Goal: Task Accomplishment & Management: Use online tool/utility

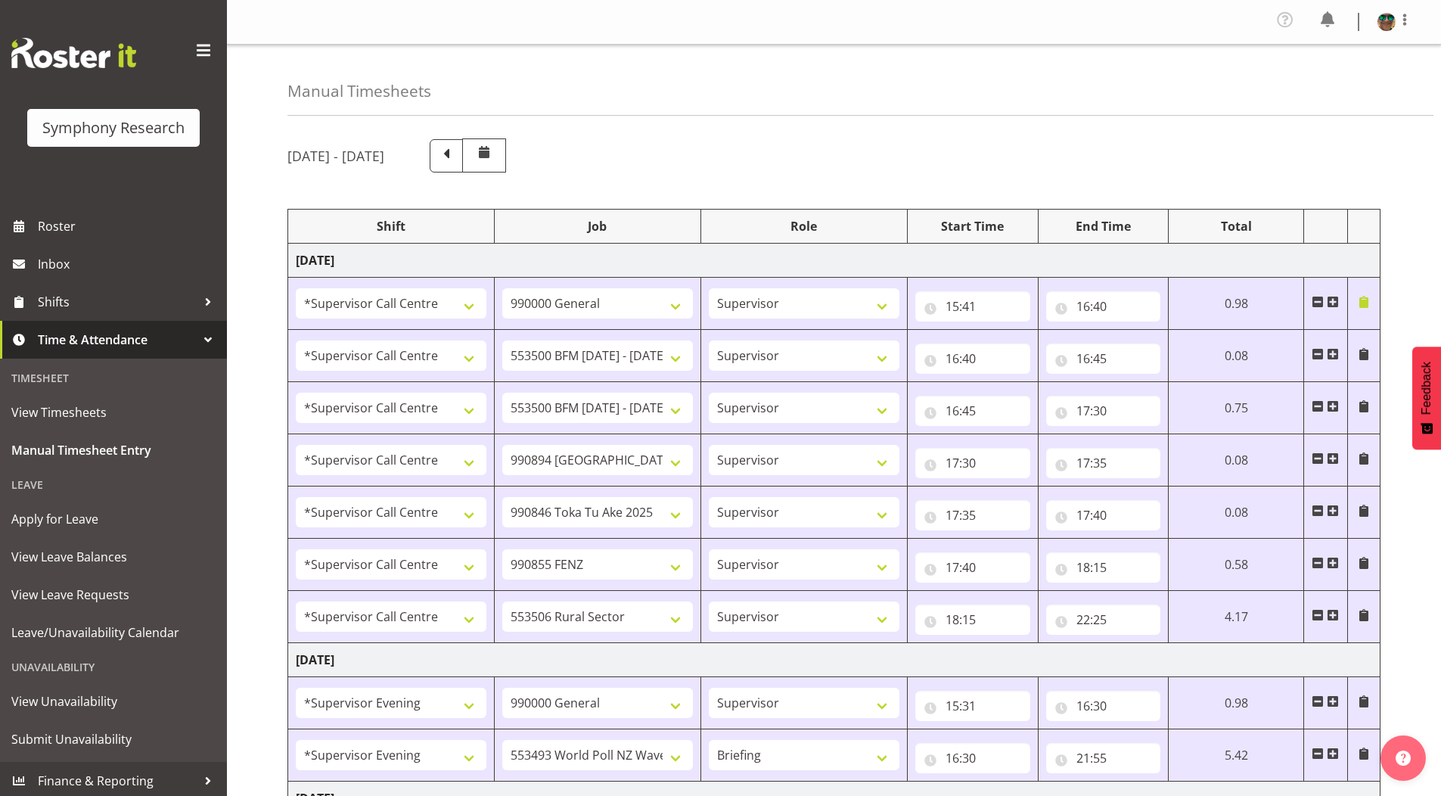
select select "19164"
select select "743"
select select "19164"
select select "10242"
select select "19164"
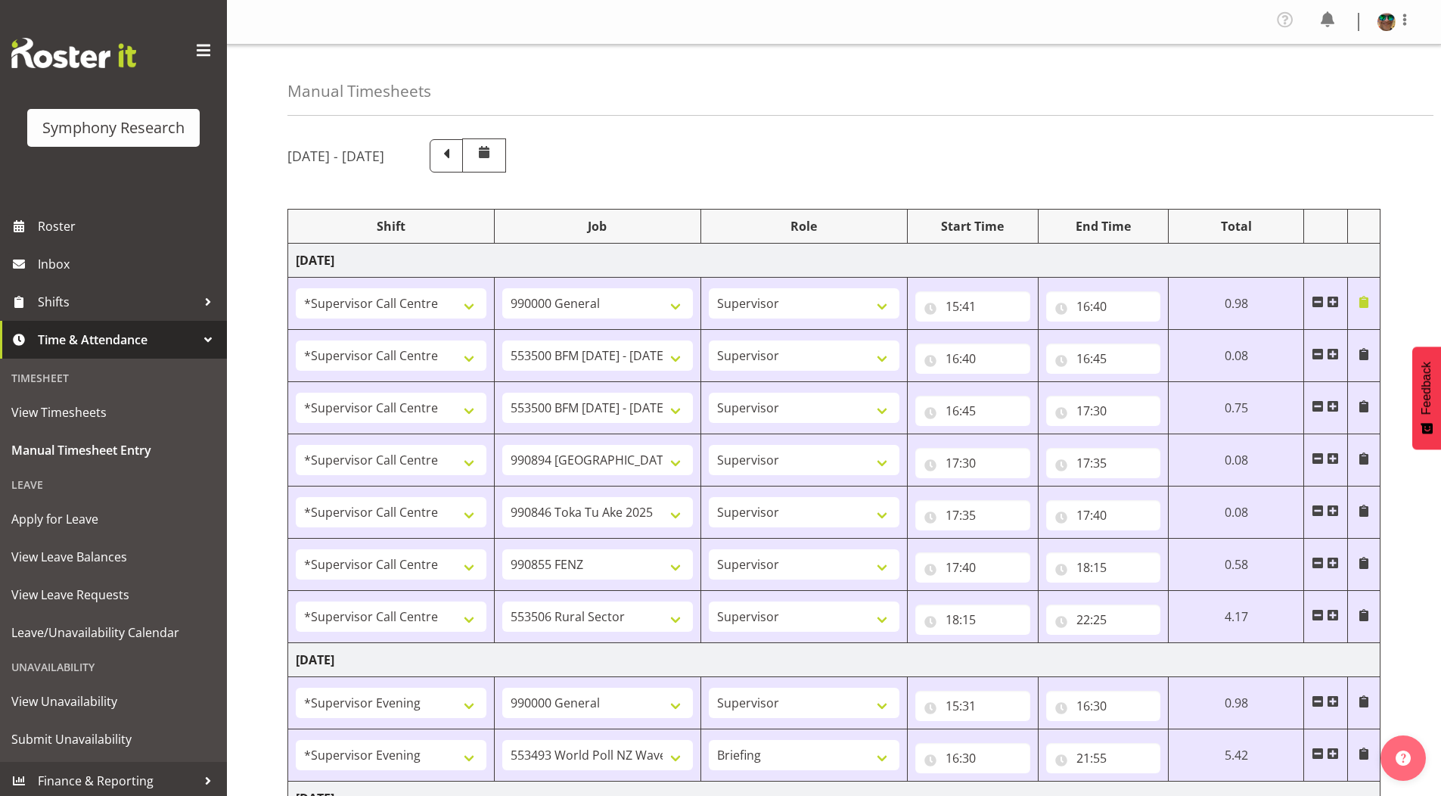
select select "10242"
select select "19164"
select select "10576"
select select "19164"
select select "9426"
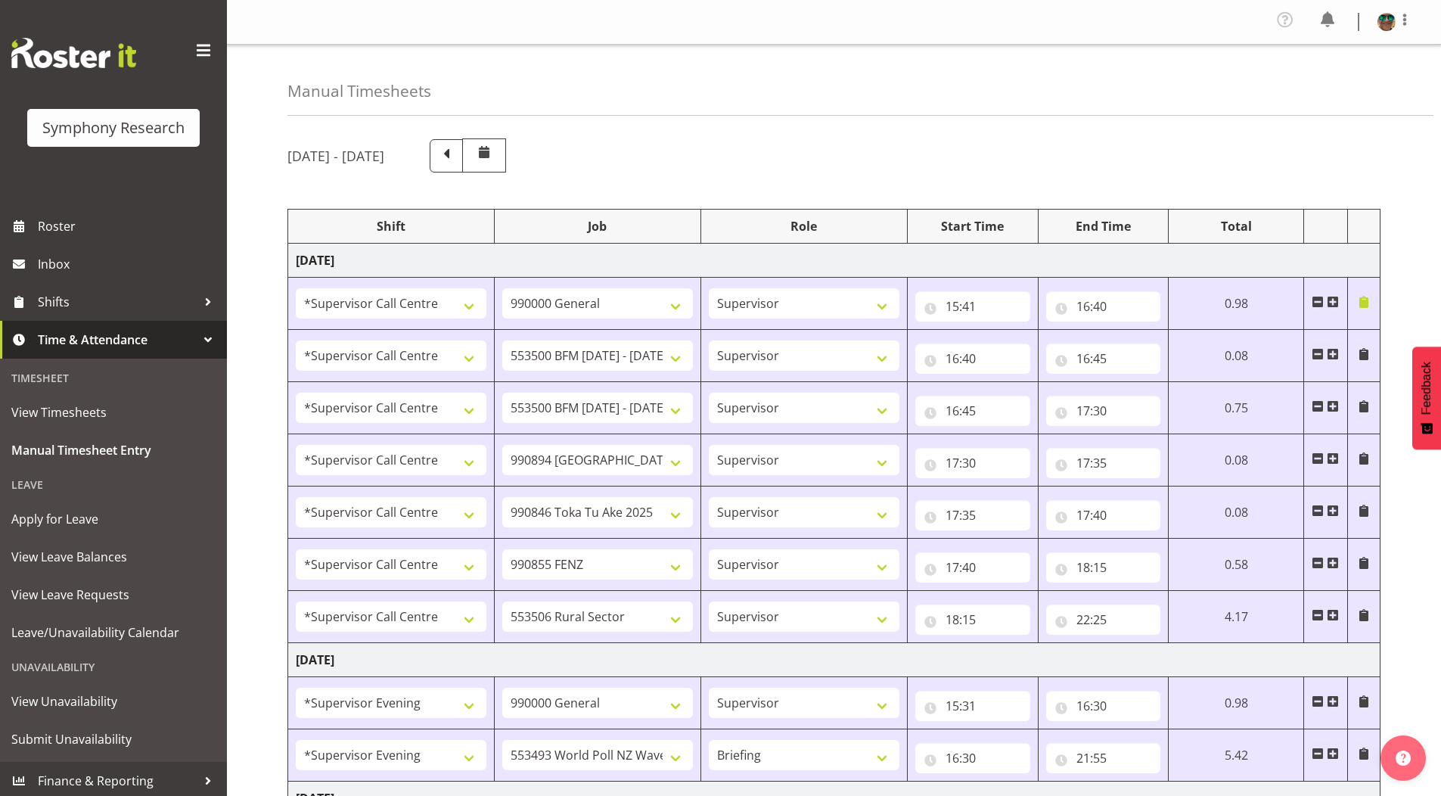
select select "19164"
select select "9636"
select select "19164"
select select "10587"
select select "4583"
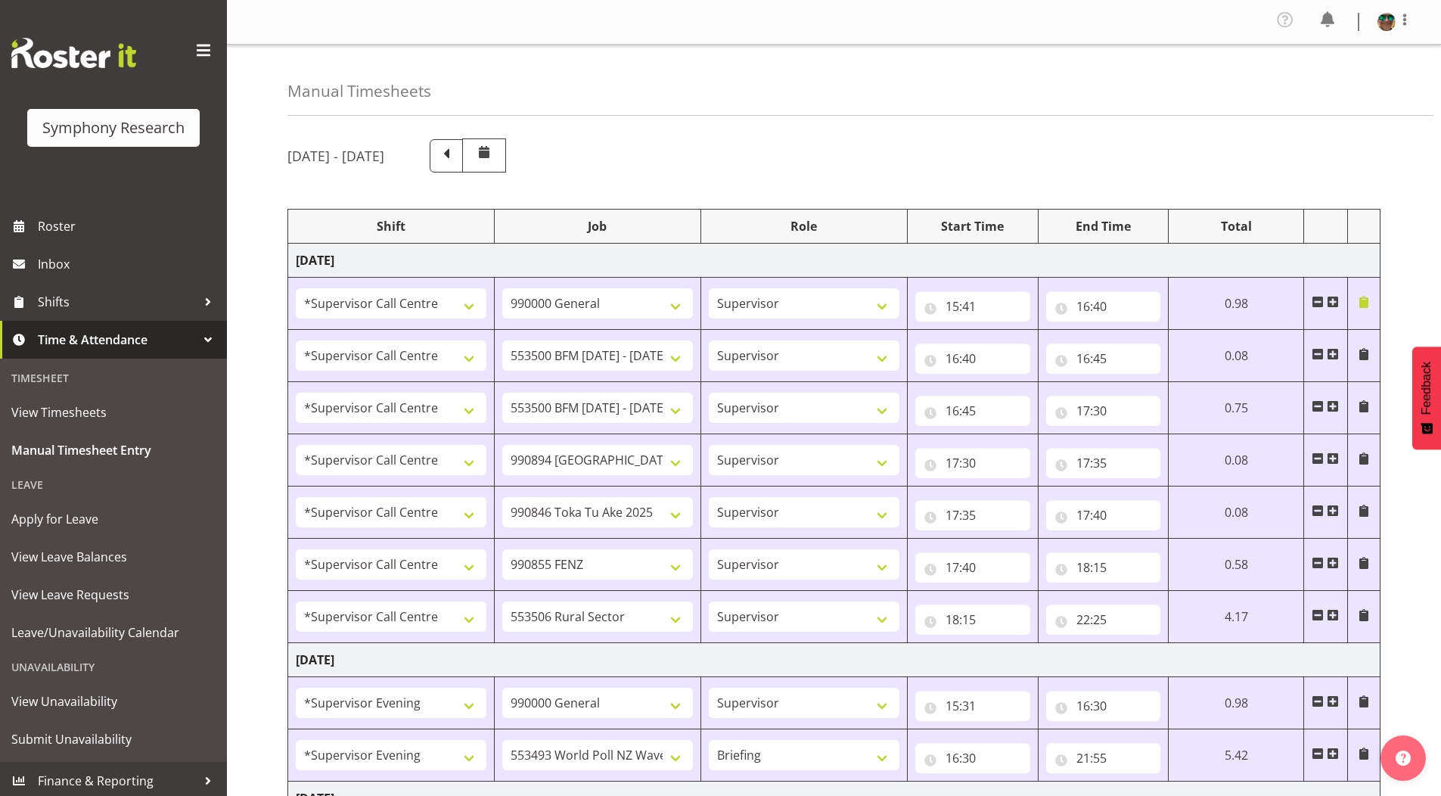
select select "743"
select select "4583"
select select "10527"
select select "297"
select select "1607"
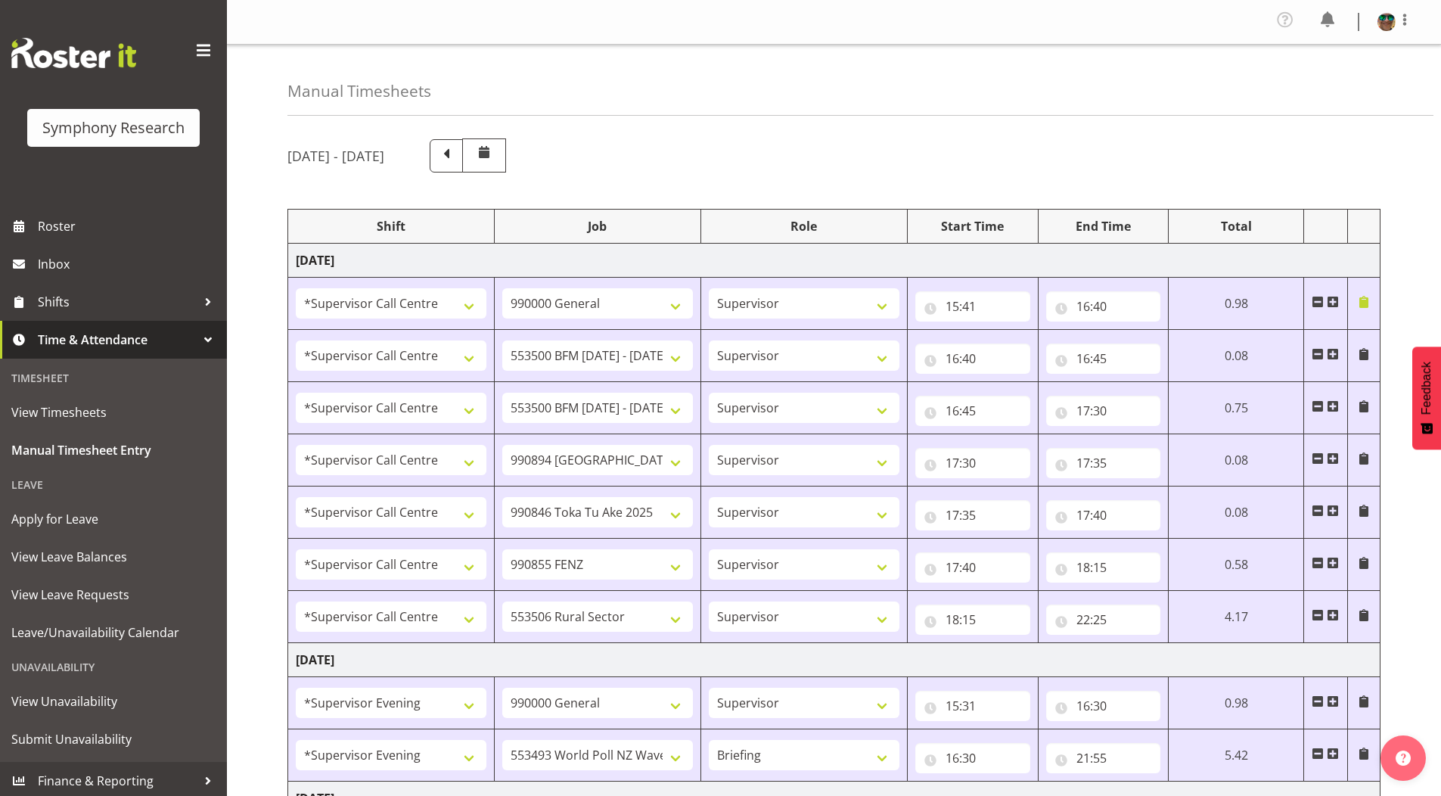
select select "743"
select select "1607"
select select "10587"
select select "4583"
select select "743"
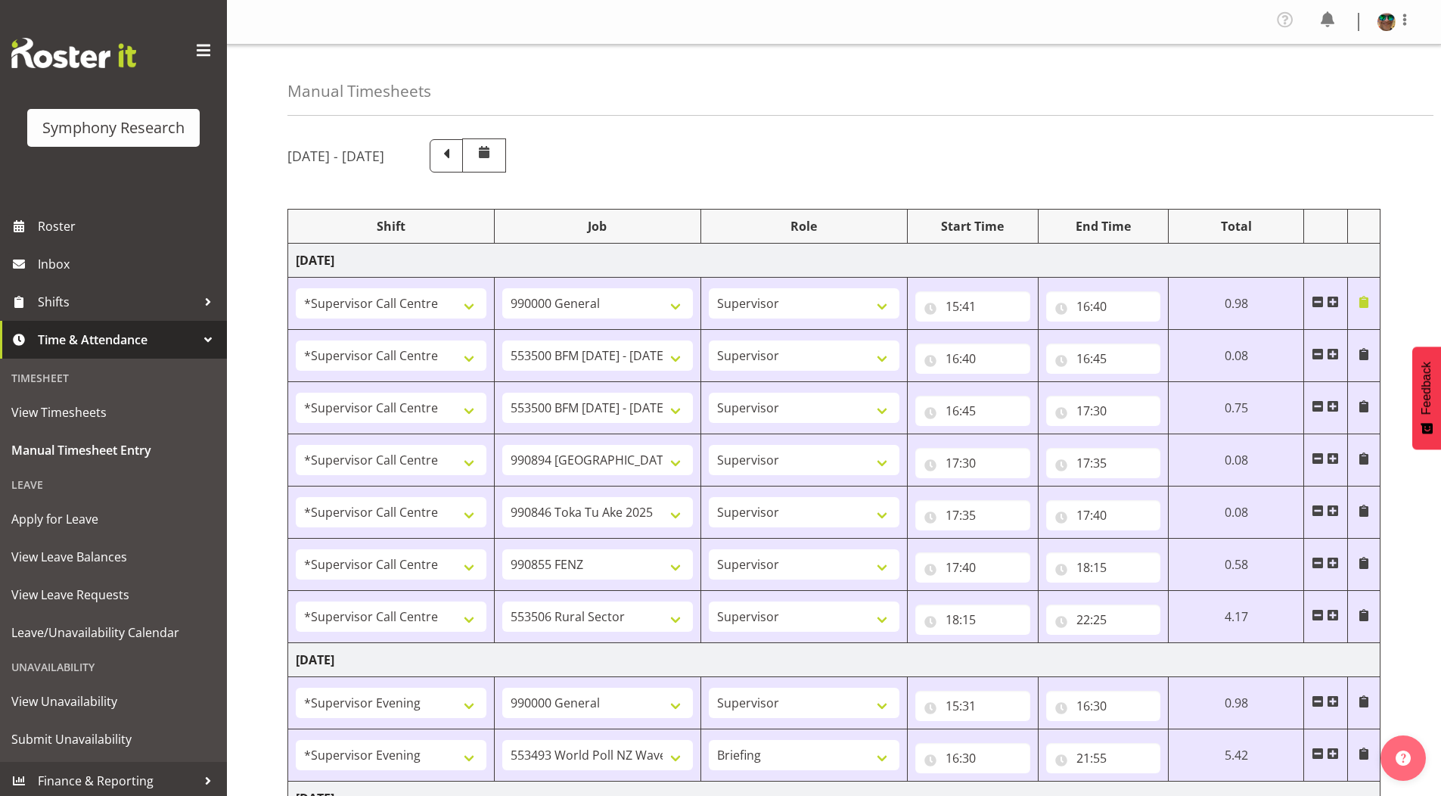
select select "4583"
select select "10242"
select select "4583"
select select "9426"
select select "4583"
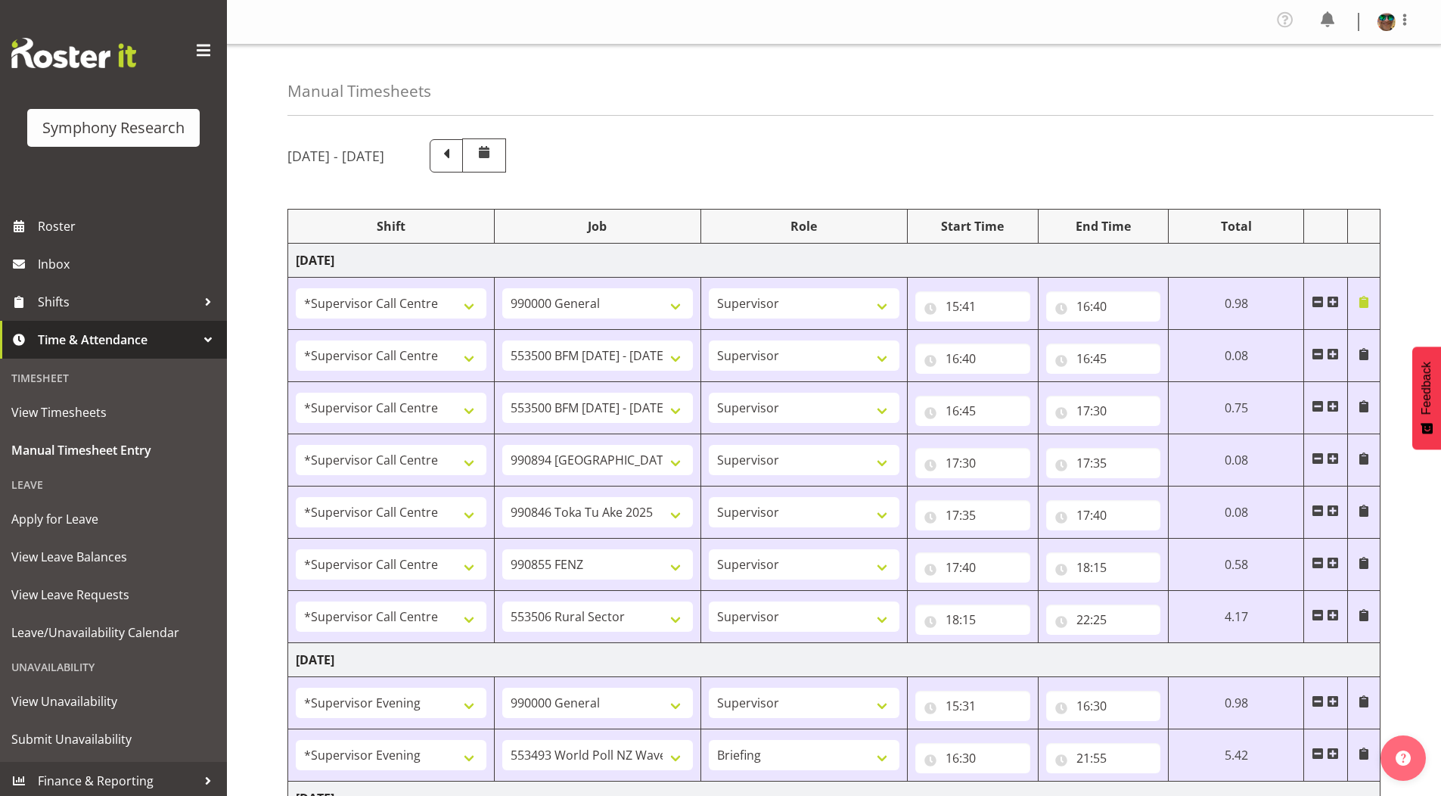
select select "9636"
select select "4583"
select select "10242"
select select "4583"
select select "10585"
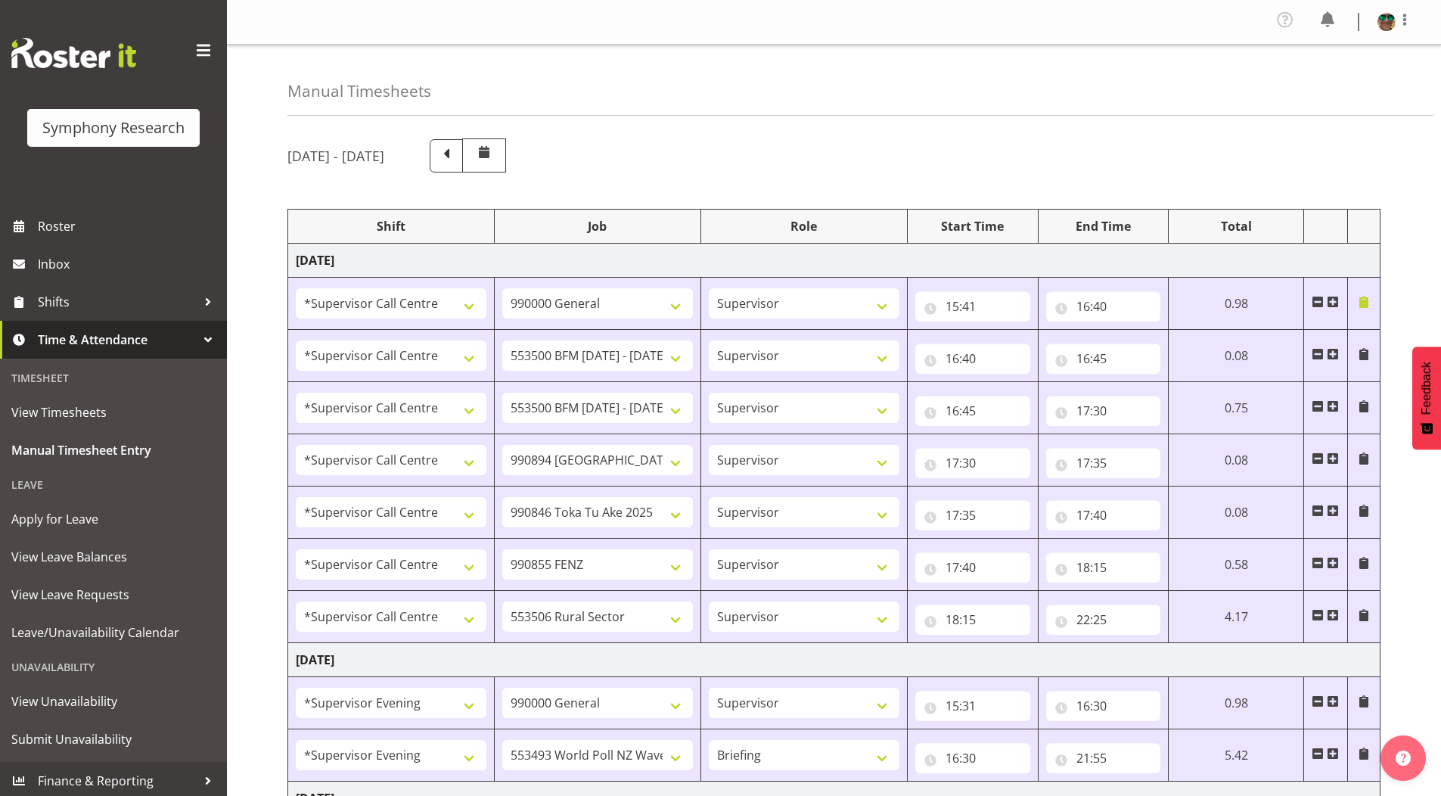
select select "4583"
select select "10587"
select select "22"
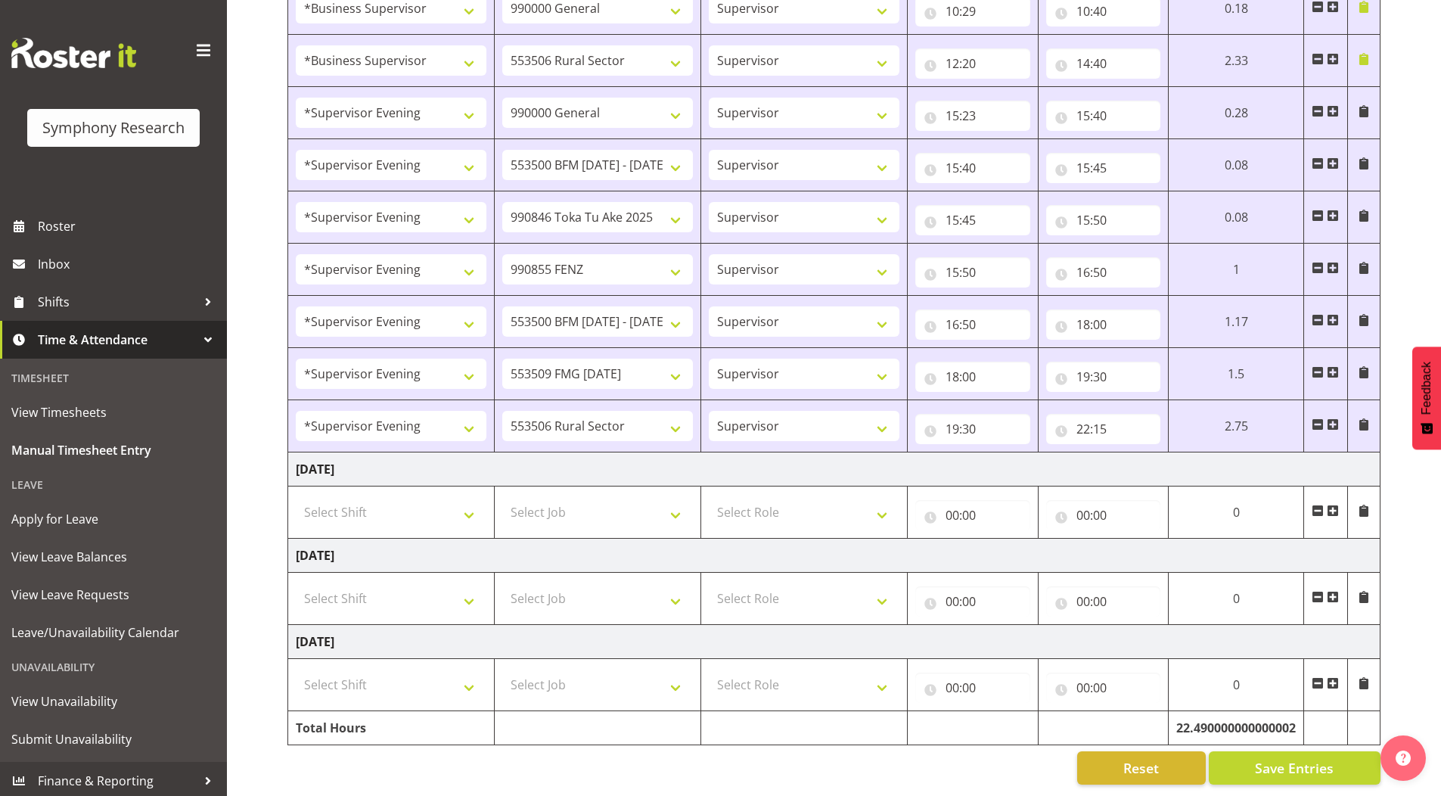
scroll to position [931, 0]
click at [1098, 415] on input "22:15" at bounding box center [1103, 429] width 115 height 30
click at [1192, 457] on select "00 01 02 03 04 05 06 07 08 09 10 11 12 13 14 15 16 17 18 19 20 21 22 23 24 25 2…" at bounding box center [1189, 468] width 34 height 30
select select "35"
click at [1206, 453] on select "00 01 02 03 04 05 06 07 08 09 10 11 12 13 14 15 16 17 18 19 20 21 22 23 24 25 2…" at bounding box center [1189, 468] width 34 height 30
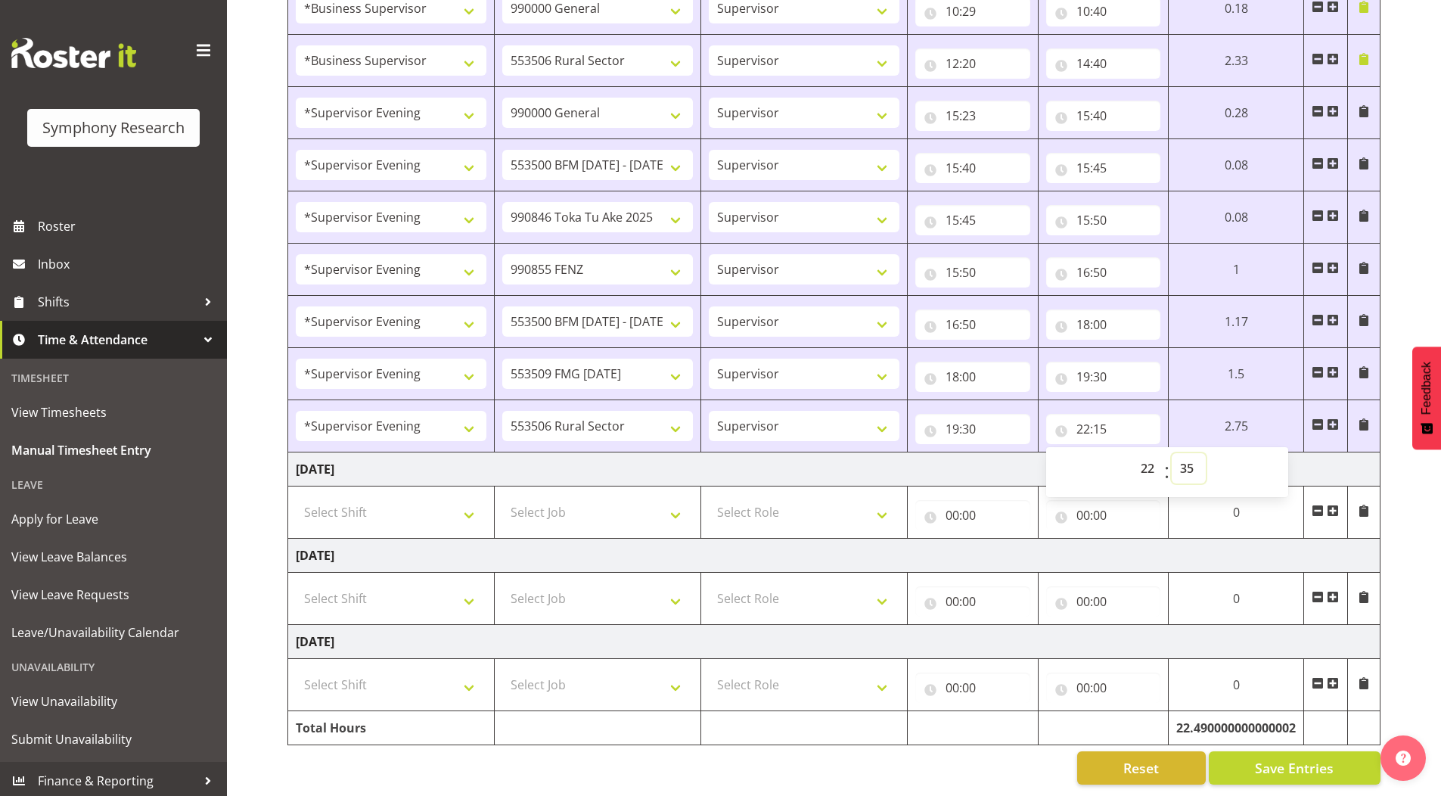
type input "22:35"
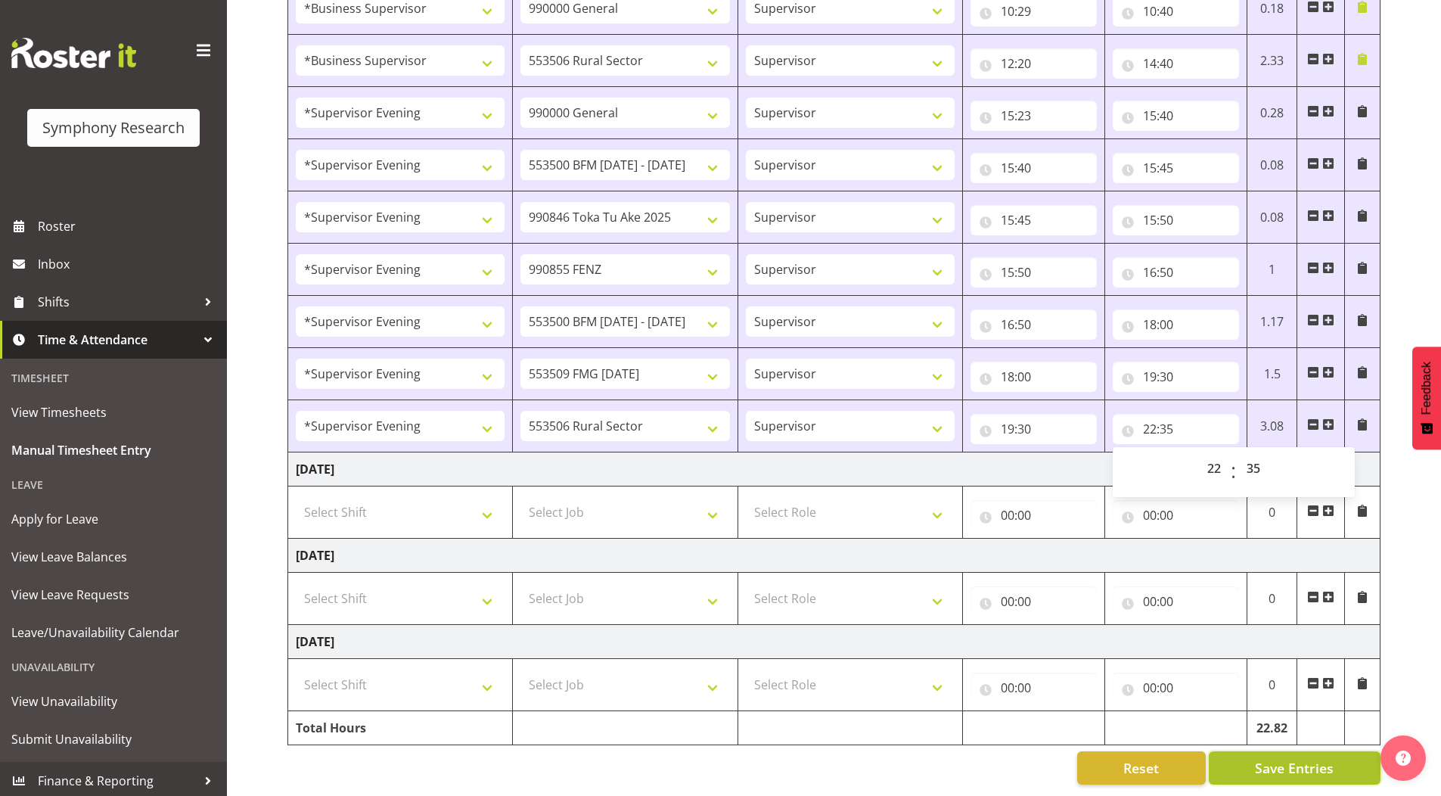
click at [1247, 760] on button "Save Entries" at bounding box center [1295, 767] width 172 height 33
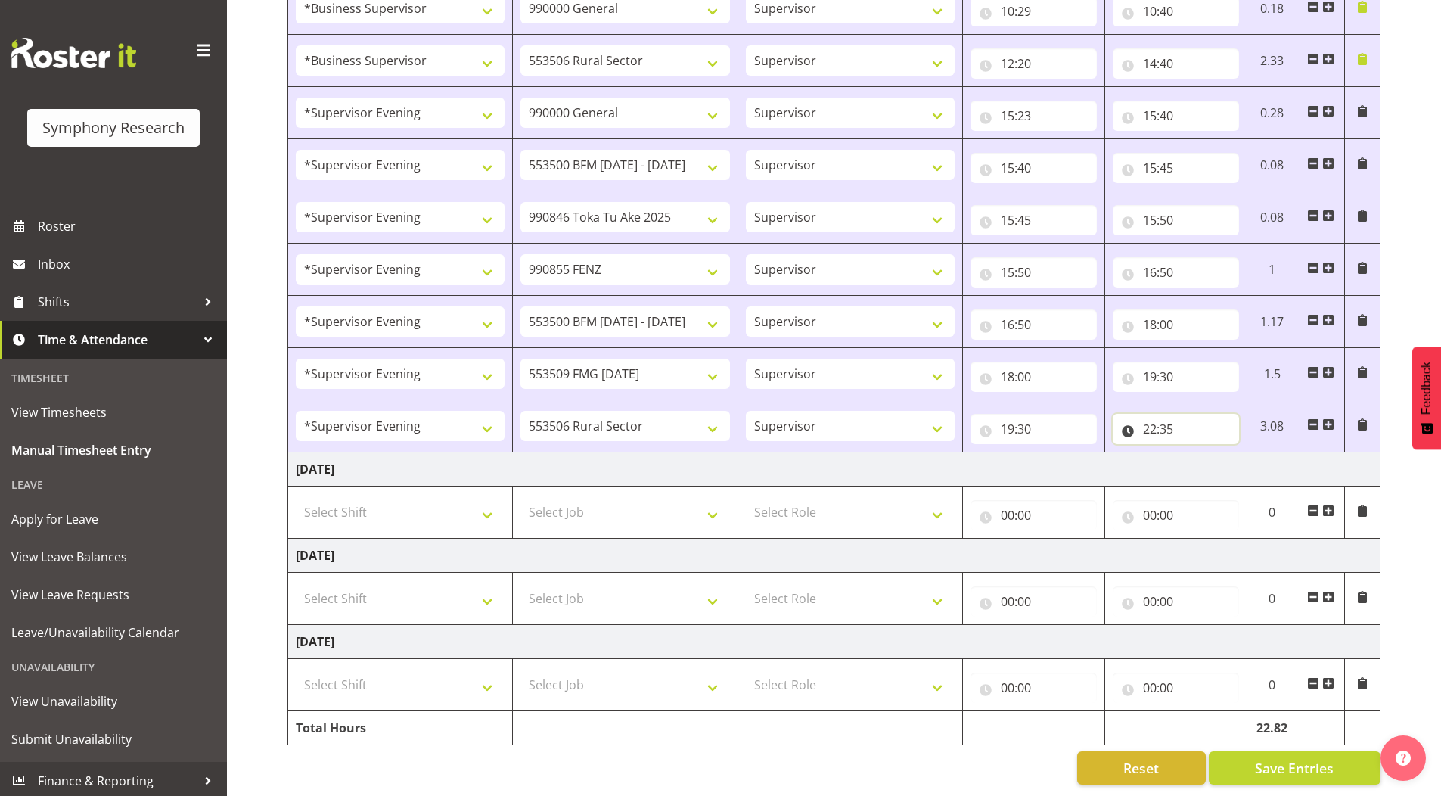
click at [1174, 415] on input "22:35" at bounding box center [1176, 429] width 126 height 30
click at [1255, 456] on select "00 01 02 03 04 05 06 07 08 09 10 11 12 13 14 15 16 17 18 19 20 21 22 23 24 25 2…" at bounding box center [1256, 468] width 34 height 30
select select "50"
click at [1239, 453] on select "00 01 02 03 04 05 06 07 08 09 10 11 12 13 14 15 16 17 18 19 20 21 22 23 24 25 2…" at bounding box center [1256, 468] width 34 height 30
type input "22:50"
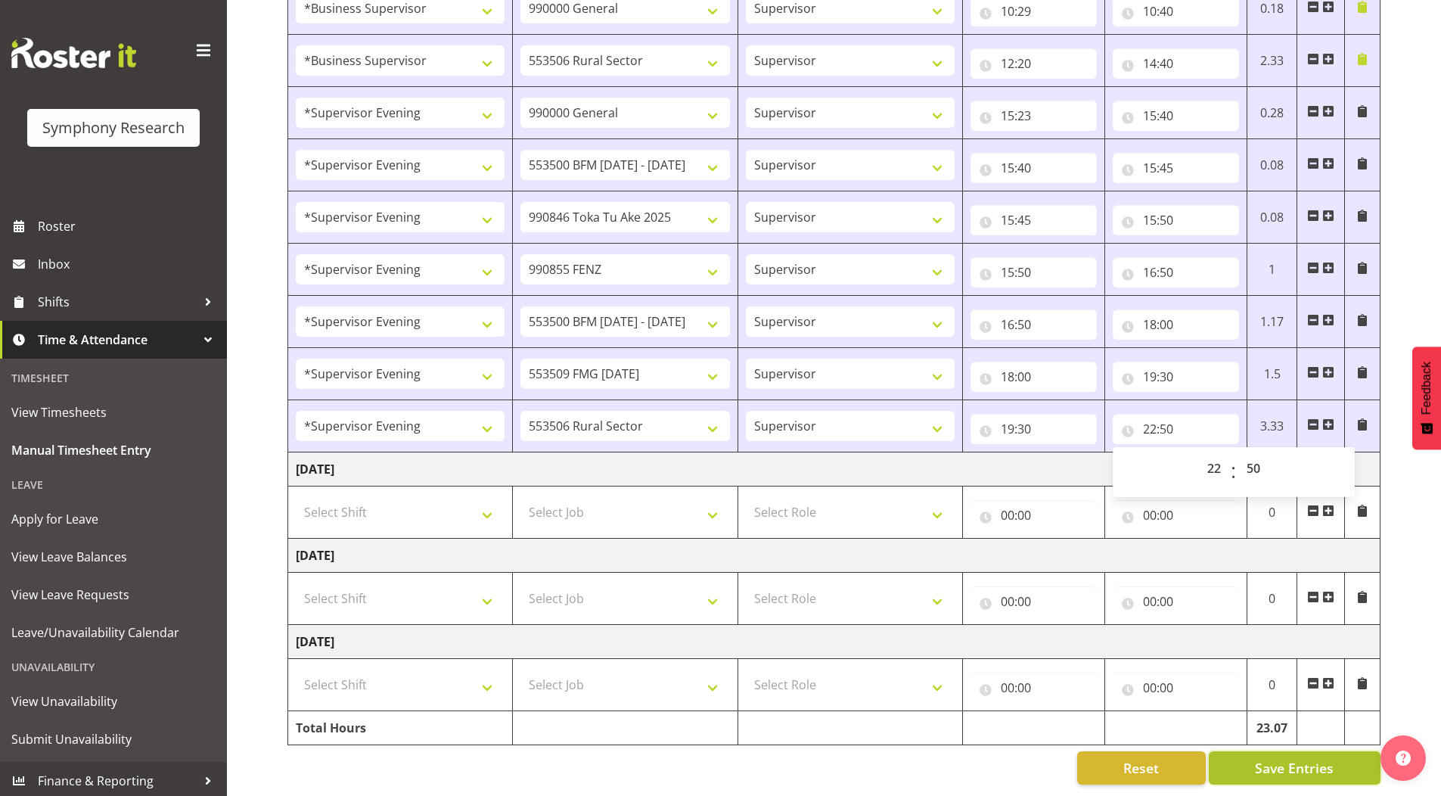
click at [1253, 751] on button "Save Entries" at bounding box center [1295, 767] width 172 height 33
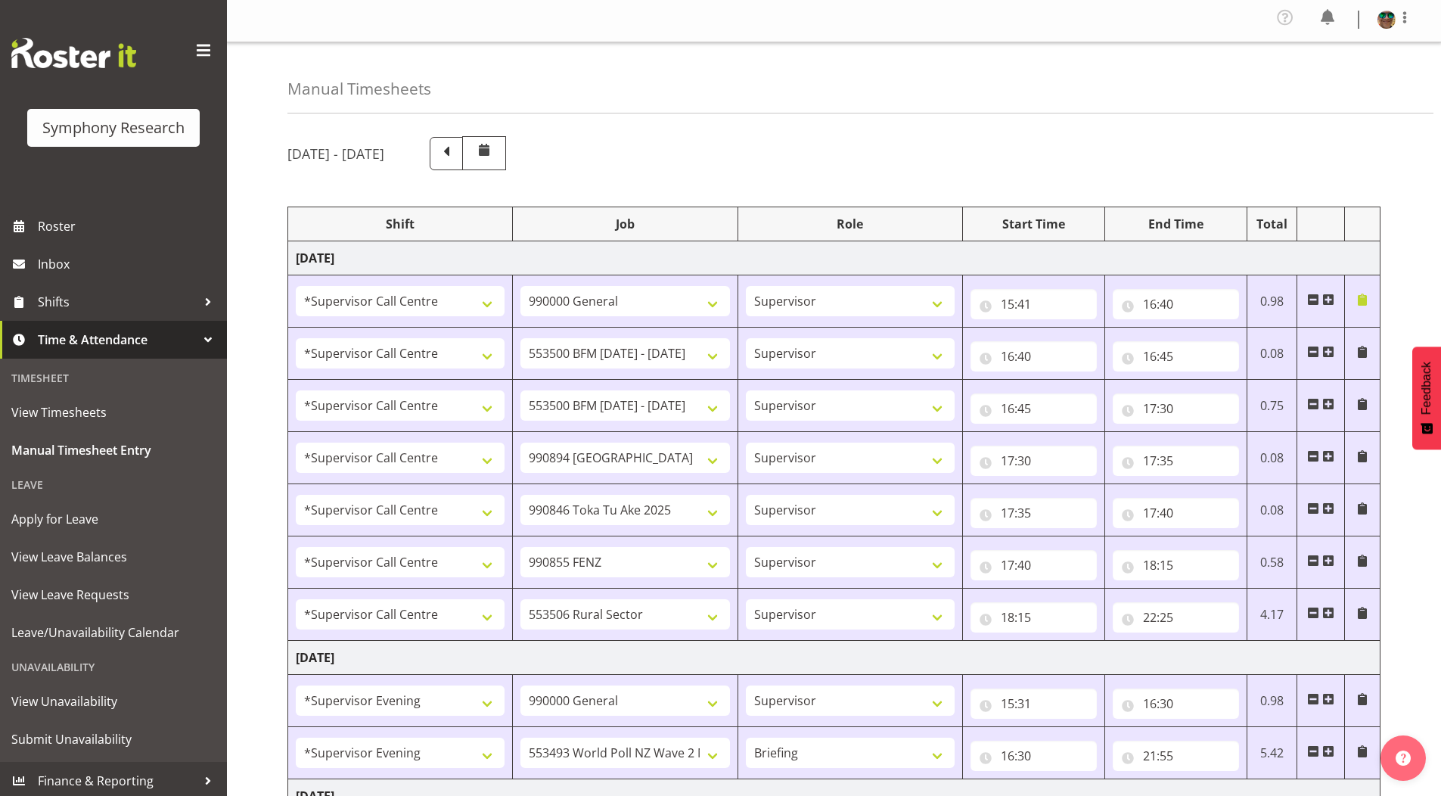
scroll to position [0, 0]
click at [1405, 24] on span at bounding box center [1405, 20] width 18 height 18
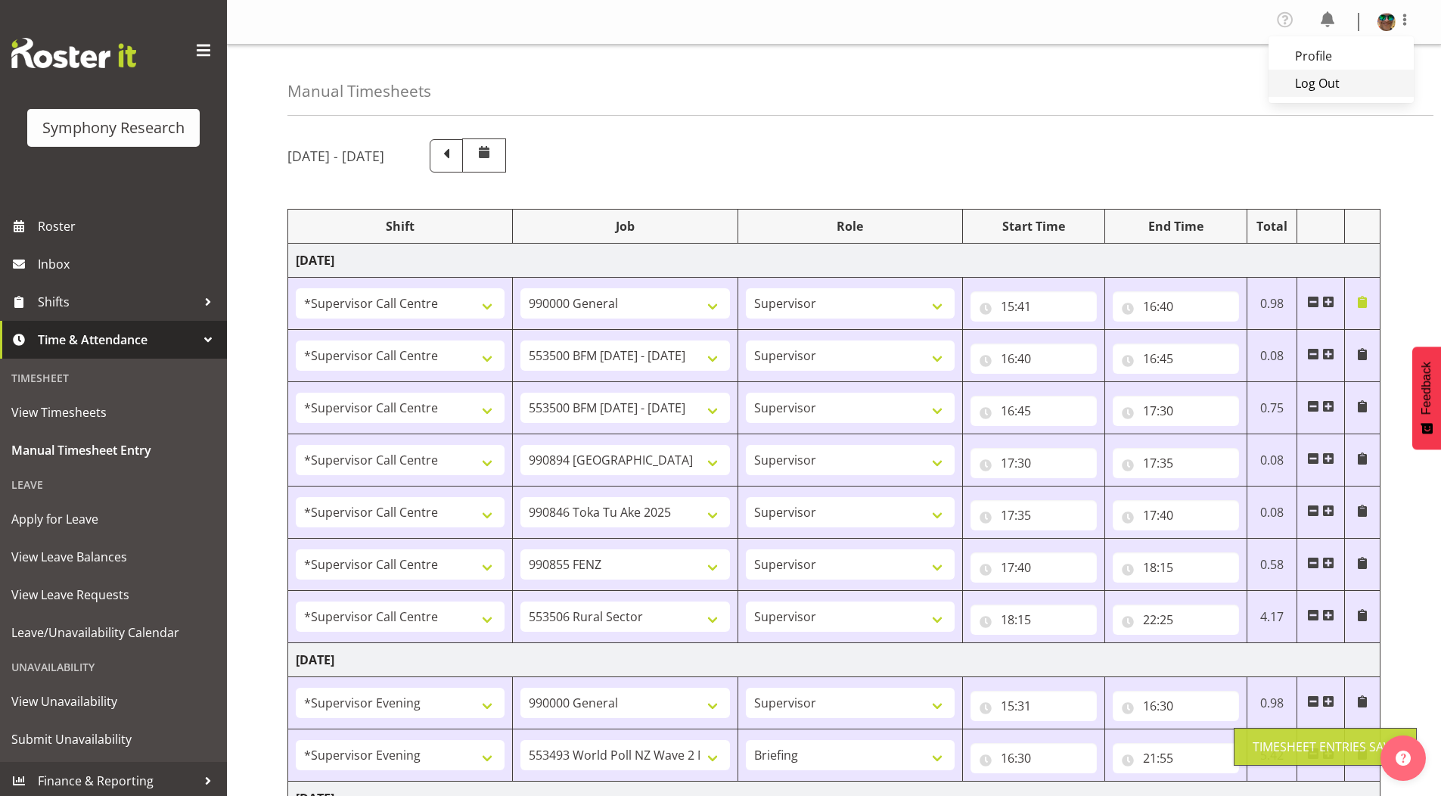
click at [1340, 87] on link "Log Out" at bounding box center [1341, 83] width 145 height 27
